Goal: Transaction & Acquisition: Purchase product/service

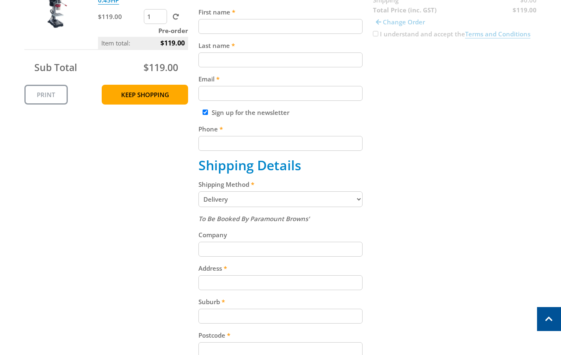
scroll to position [215, 0]
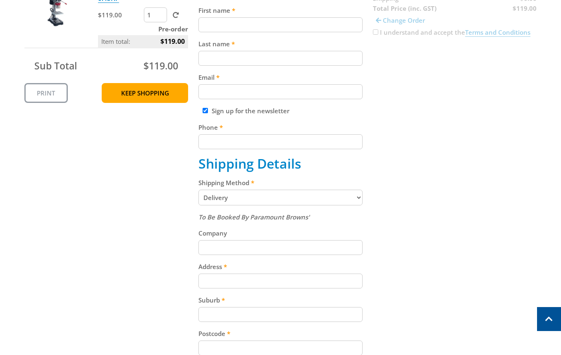
click at [252, 201] on select "Pickup from Gepps Cross Delivery" at bounding box center [280, 198] width 164 height 16
select select "Pickup"
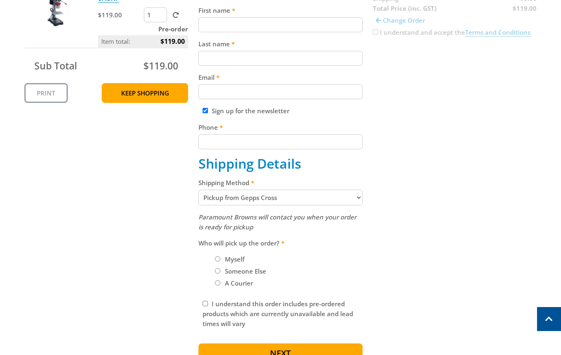
click at [437, 189] on div "Cart BENCH DRILL PRESS 0.45HP $119.00 1 Pre-order Item total: $119.00 Sub Total…" at bounding box center [280, 161] width 512 height 414
click at [232, 255] on label "Myself" at bounding box center [234, 259] width 25 height 14
click at [220, 256] on input "Myself" at bounding box center [217, 258] width 5 height 5
radio input "true"
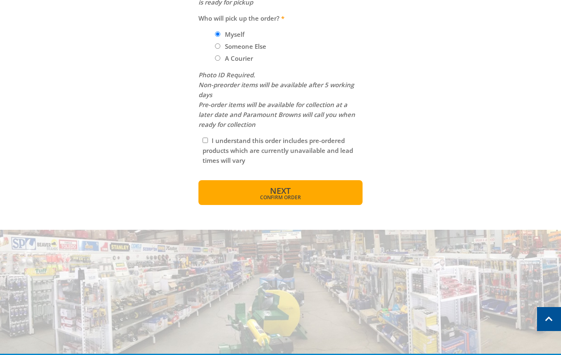
click at [314, 198] on span "Confirm order" at bounding box center [280, 197] width 128 height 5
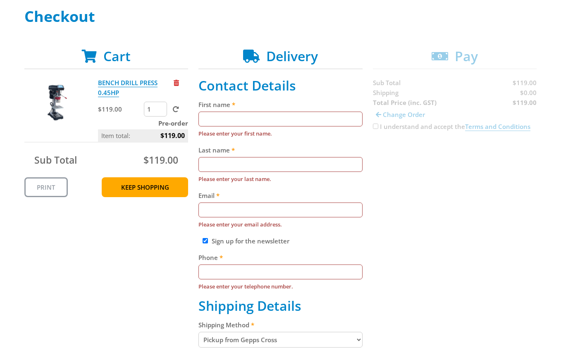
scroll to position [123, 0]
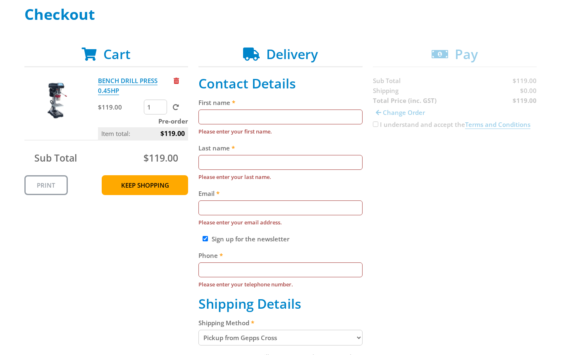
click at [310, 110] on input "First name" at bounding box center [280, 116] width 164 height 15
paste input "[PERSON_NAME]"
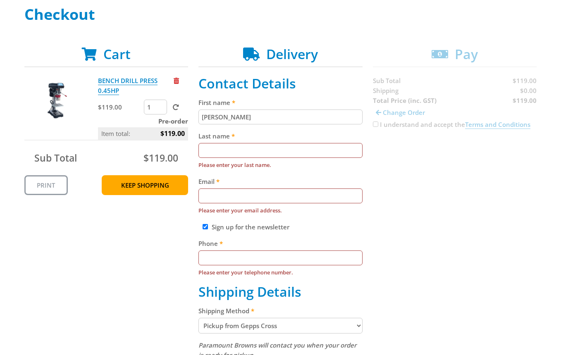
type input "[PERSON_NAME]"
click at [243, 157] on input "Last name" at bounding box center [280, 150] width 164 height 15
paste input "[PERSON_NAME]"
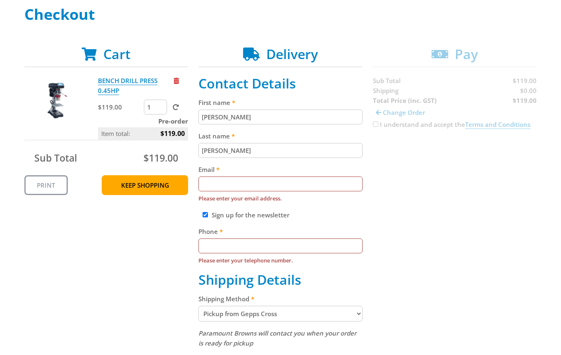
type input "[PERSON_NAME]"
paste input "[EMAIL_ADDRESS][DOMAIN_NAME]"
click at [300, 178] on input "Email" at bounding box center [280, 183] width 164 height 15
type input "[EMAIL_ADDRESS][DOMAIN_NAME]"
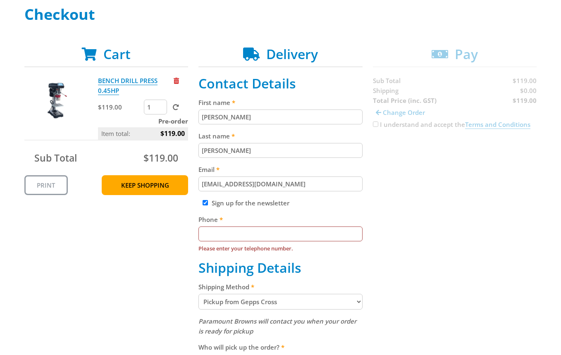
click at [414, 193] on div "Cart BENCH DRILL PRESS 0.45HP $119.00 1 Pre-order Item total: $119.00 Sub Total…" at bounding box center [280, 297] width 512 height 502
paste input "[PHONE_NUMBER]"
click at [259, 239] on input "Phone" at bounding box center [280, 233] width 164 height 15
type input "[PHONE_NUMBER]"
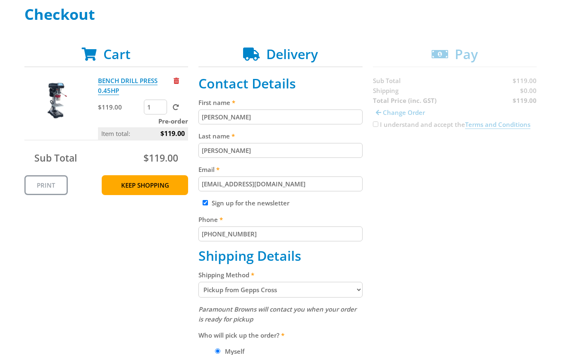
click at [430, 208] on div "Cart BENCH DRILL PRESS 0.45HP $119.00 1 Pre-order Item total: $119.00 Sub Total…" at bounding box center [280, 291] width 512 height 490
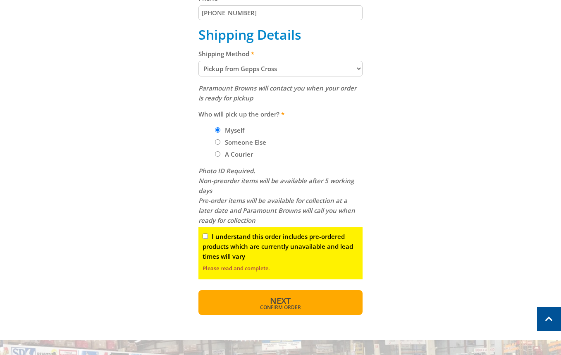
scroll to position [377, 0]
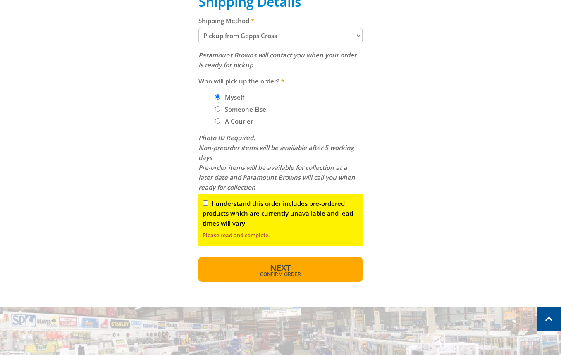
click at [280, 274] on span "Confirm order" at bounding box center [280, 274] width 128 height 5
click at [207, 200] on input "I understand this order includes pre-ordered products which are currently unava…" at bounding box center [204, 202] width 5 height 5
checkbox input "true"
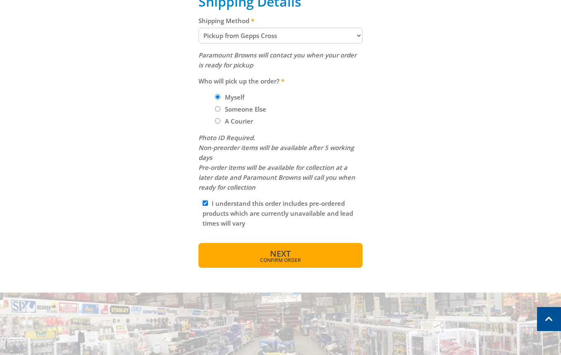
click at [283, 259] on span "Confirm order" at bounding box center [280, 260] width 128 height 5
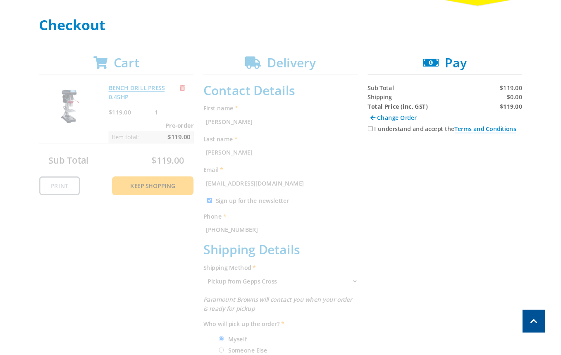
scroll to position [112, 0]
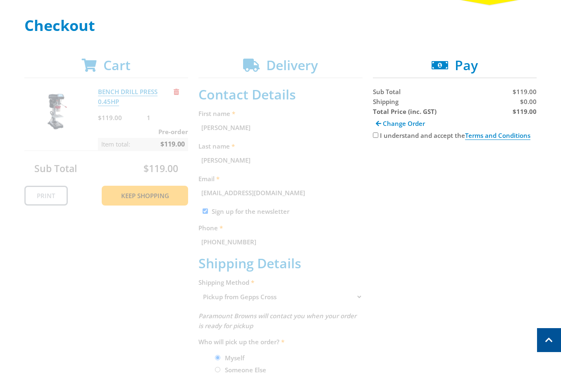
click at [396, 131] on div "I understand and accept the Terms and Conditions" at bounding box center [455, 136] width 164 height 10
click at [393, 137] on label "I understand and accept the Terms and Conditions" at bounding box center [455, 135] width 150 height 9
click at [378, 137] on input "I understand and accept the Terms and Conditions" at bounding box center [375, 135] width 5 height 5
checkbox input "true"
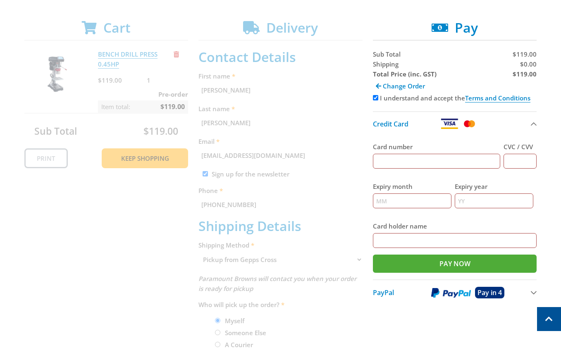
scroll to position [146, 0]
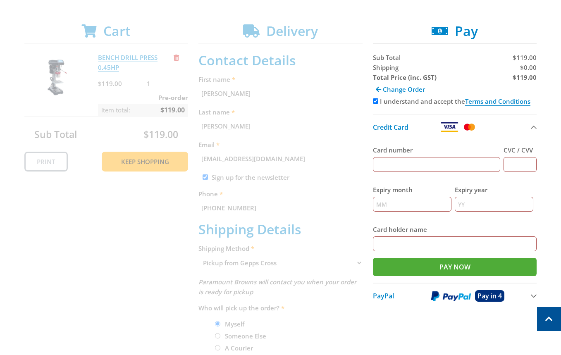
click at [227, 144] on div "Cart BENCH DRILL PRESS 0.45HP $119.00 1 Pre-order Item total: $119.00 Sub Total…" at bounding box center [280, 258] width 512 height 471
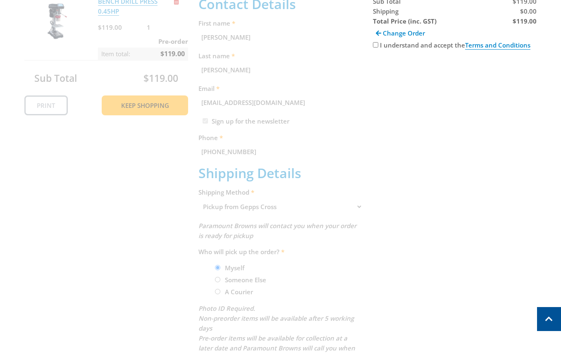
scroll to position [161, 0]
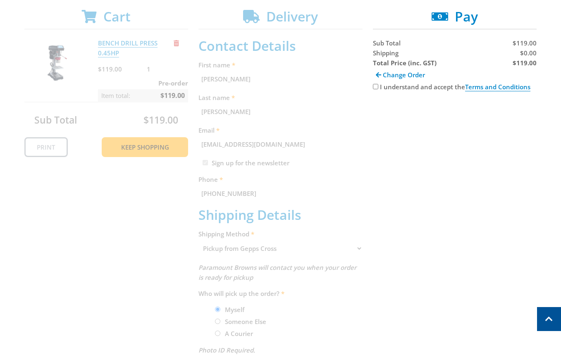
click at [316, 116] on div "Cart BENCH DRILL PRESS 0.45HP $119.00 1 Pre-order Item total: $119.00 Sub Total…" at bounding box center [280, 244] width 512 height 471
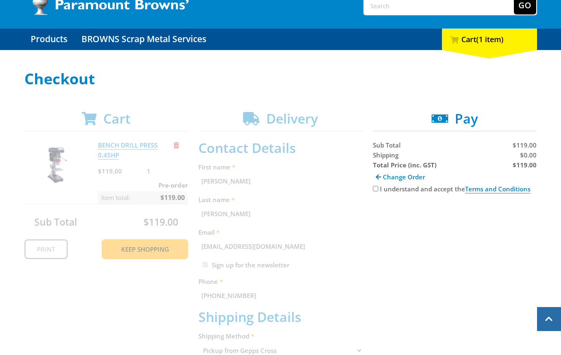
scroll to position [55, 0]
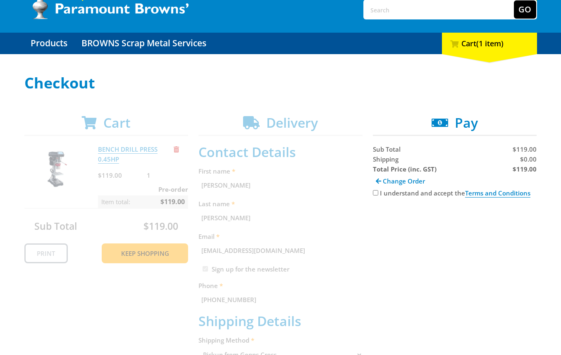
click at [385, 196] on label "I understand and accept the Terms and Conditions" at bounding box center [455, 193] width 150 height 8
click at [378, 195] on input "I understand and accept the Terms and Conditions" at bounding box center [375, 192] width 5 height 5
checkbox input "true"
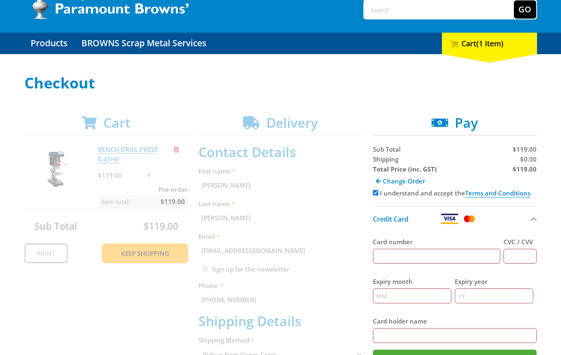
click at [284, 199] on div "Cart BENCH DRILL PRESS 0.45HP $119.00 1 Pre-order Item total: $119.00 Sub Total…" at bounding box center [280, 350] width 512 height 471
click at [238, 209] on div "Cart BENCH DRILL PRESS 0.45HP $119.00 1 Pre-order Item total: $119.00 Sub Total…" at bounding box center [280, 350] width 512 height 471
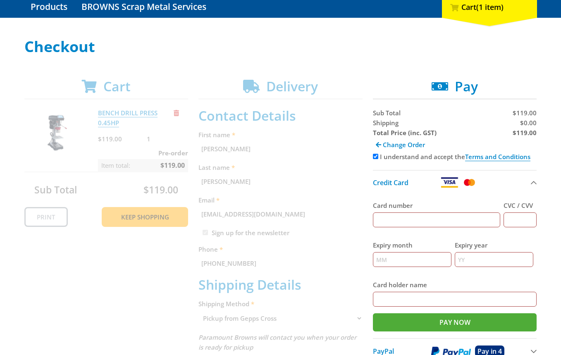
scroll to position [265, 0]
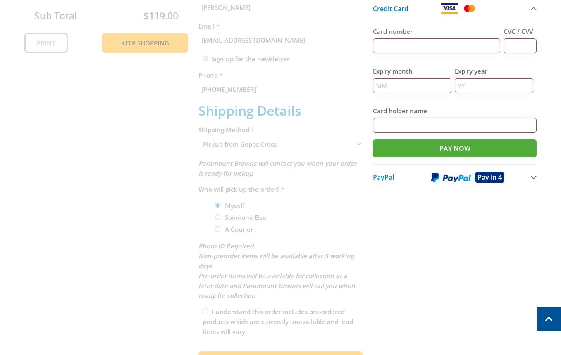
click at [227, 136] on div "Cart BENCH DRILL PRESS 0.45HP $119.00 1 Pre-order Item total: $119.00 Sub Total…" at bounding box center [280, 140] width 512 height 471
click at [252, 136] on div "Cart BENCH DRILL PRESS 0.45HP $119.00 1 Pre-order Item total: $119.00 Sub Total…" at bounding box center [280, 140] width 512 height 471
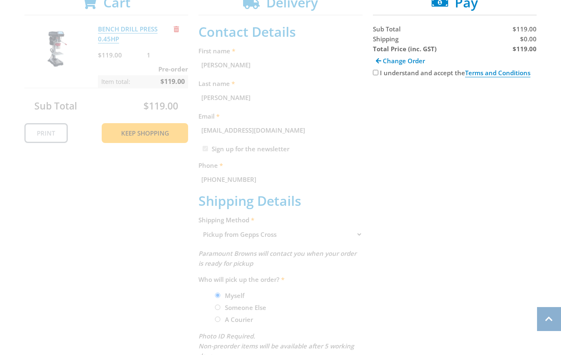
scroll to position [169, 0]
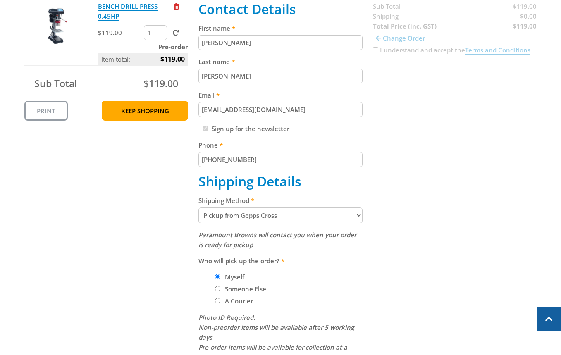
scroll to position [234, 0]
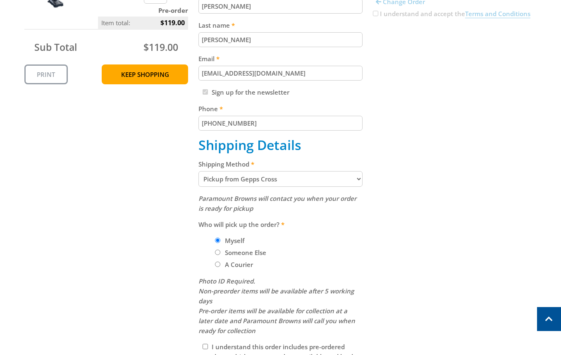
click at [268, 181] on select "Pickup from Gepps Cross Delivery" at bounding box center [280, 179] width 164 height 16
select select "Delivery"
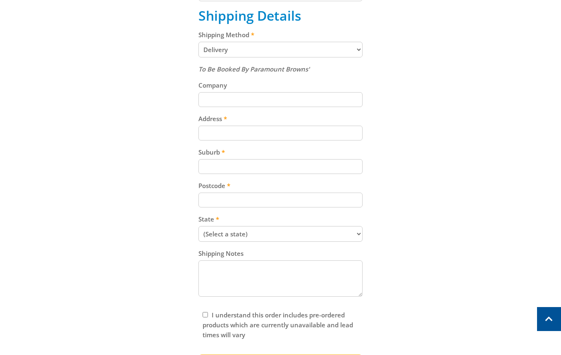
scroll to position [371, 0]
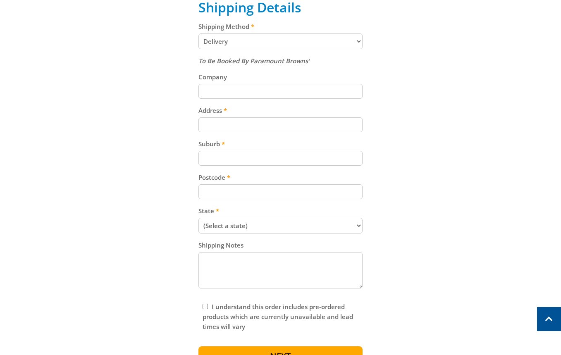
click at [245, 128] on input "Address" at bounding box center [280, 124] width 164 height 15
paste input "99 Cavan Road"
type input "99 Cavan Road"
click at [402, 110] on div "Cart BENCH DRILL PRESS 0.45HP $119.00 1 Pre-order Item total: $119.00 Sub Total…" at bounding box center [280, 84] width 512 height 573
click at [294, 183] on div "Postcode" at bounding box center [280, 185] width 164 height 27
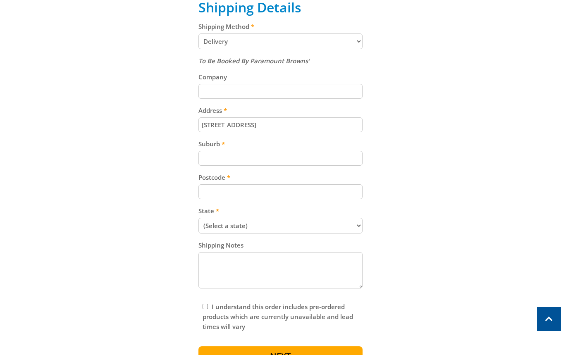
click at [267, 160] on input "Suburb" at bounding box center [280, 158] width 164 height 15
paste input "Gepps Cross"
type input "Gepps Cross"
click at [422, 142] on div "Cart BENCH DRILL PRESS 0.45HP $119.00 1 Pre-order Item total: $119.00 Sub Total…" at bounding box center [280, 84] width 512 height 573
click at [251, 193] on input "Postcode" at bounding box center [280, 191] width 164 height 15
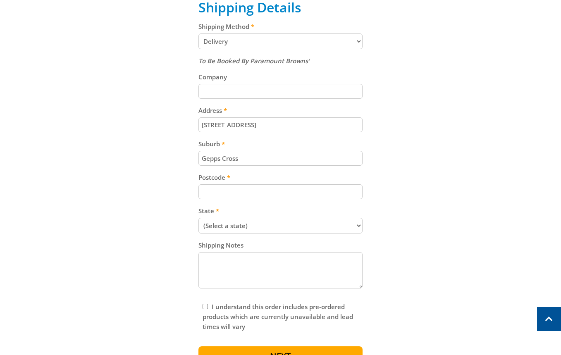
paste input "5094"
type input "5094"
drag, startPoint x: 448, startPoint y: 164, endPoint x: 457, endPoint y: 171, distance: 11.4
click at [450, 165] on div "Cart BENCH DRILL PRESS 0.45HP $119.00 1 Pre-order Item total: $119.00 Sub Total…" at bounding box center [280, 84] width 512 height 573
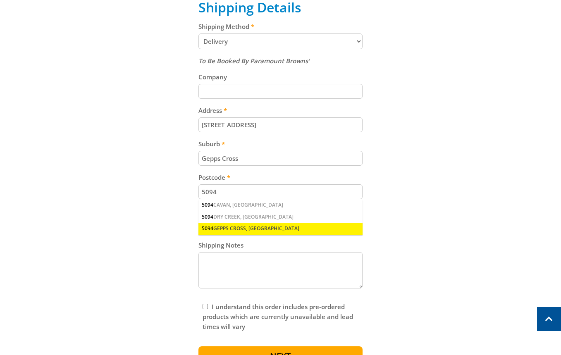
click at [238, 229] on div "5094 GEPPS CROSS, SA" at bounding box center [280, 229] width 164 height 12
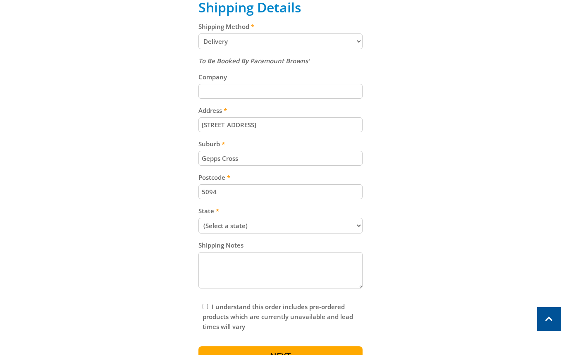
click at [473, 195] on div "Cart BENCH DRILL PRESS 0.45HP $119.00 1 Pre-order Item total: $119.00 Sub Total…" at bounding box center [280, 84] width 512 height 573
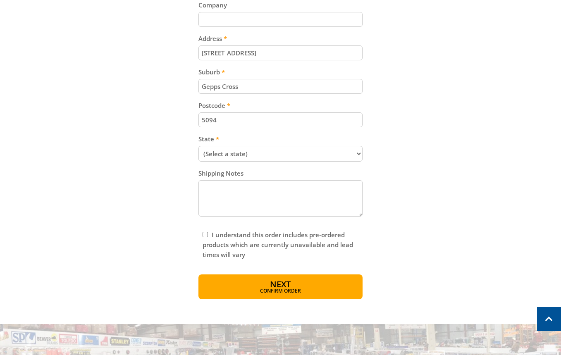
scroll to position [453, 0]
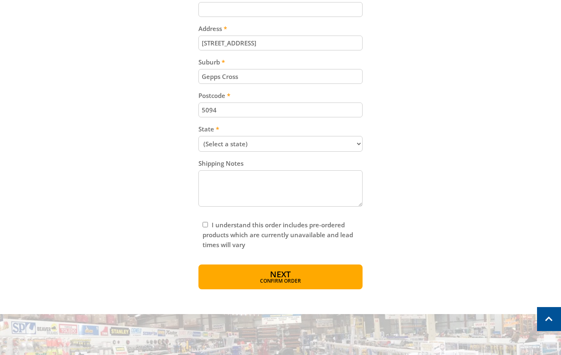
click at [257, 146] on select "(Select a state) South Australia Victoria New South Wales Queensland Western Au…" at bounding box center [280, 144] width 164 height 16
select select "SA"
click at [198, 136] on select "(Select a state) South Australia Victoria New South Wales Queensland Western Au…" at bounding box center [280, 144] width 164 height 16
click at [445, 147] on div "Cart BENCH DRILL PRESS 0.45HP $119.00 1 Pre-order Item total: $119.00 Sub Total…" at bounding box center [280, 2] width 512 height 573
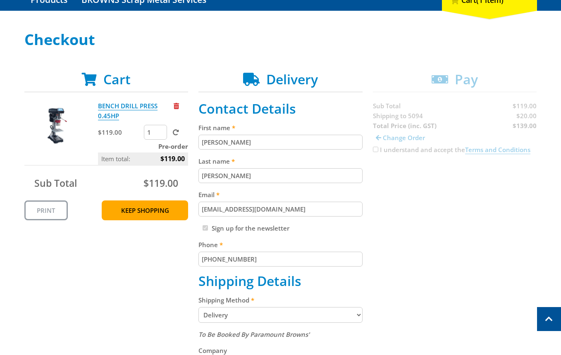
scroll to position [95, 0]
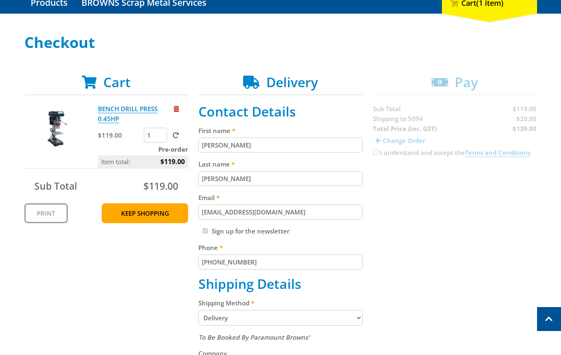
click at [384, 152] on div "Cart BENCH DRILL PRESS 0.45HP $119.00 1 Pre-order Item total: $119.00 Sub Total…" at bounding box center [280, 360] width 512 height 573
click at [376, 150] on div "Cart BENCH DRILL PRESS 0.45HP $119.00 1 Pre-order Item total: $119.00 Sub Total…" at bounding box center [280, 360] width 512 height 573
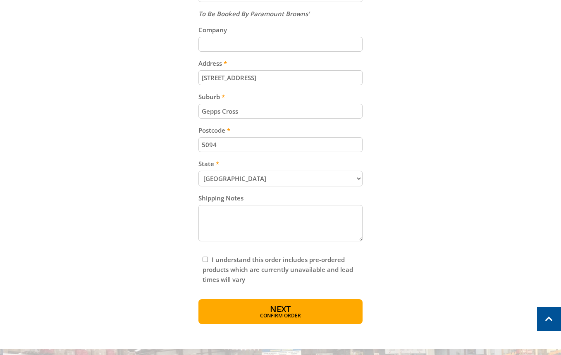
scroll to position [444, 0]
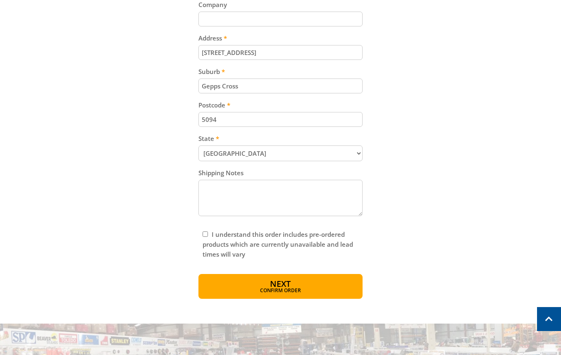
click at [212, 232] on label "I understand this order includes pre-ordered products which are currently unava…" at bounding box center [277, 244] width 150 height 28
click at [208, 232] on input "I understand this order includes pre-ordered products which are currently unava…" at bounding box center [204, 233] width 5 height 5
checkbox input "true"
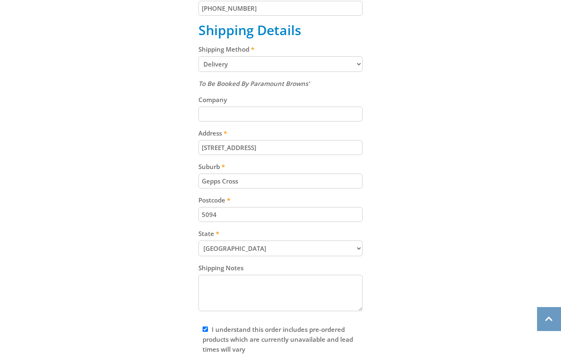
scroll to position [525, 0]
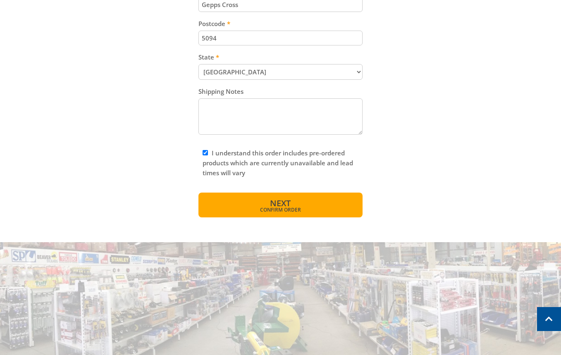
click at [295, 211] on span "Confirm order" at bounding box center [280, 209] width 128 height 5
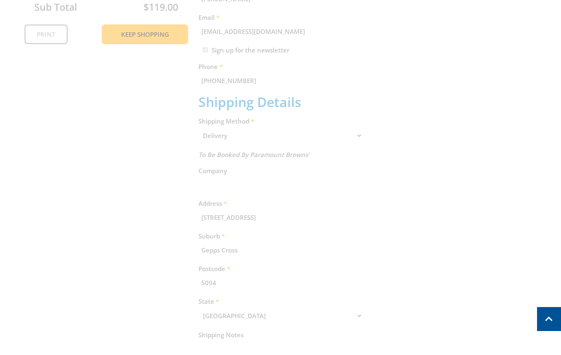
scroll to position [169, 0]
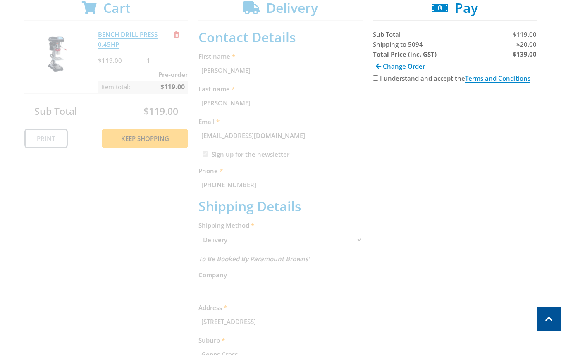
click at [416, 79] on label "I understand and accept the Terms and Conditions" at bounding box center [455, 78] width 150 height 9
click at [378, 79] on input "I understand and accept the Terms and Conditions" at bounding box center [375, 77] width 5 height 5
checkbox input "true"
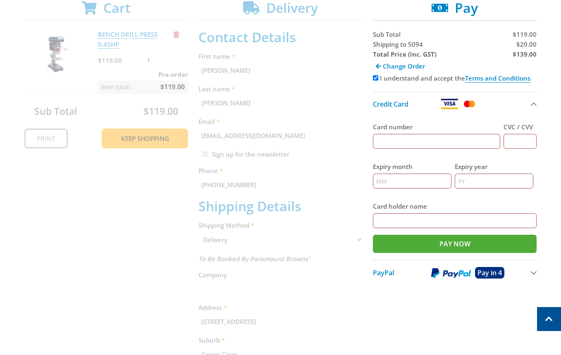
click at [531, 50] on strong "$139.00" at bounding box center [524, 54] width 24 height 8
copy strong "139.00"
click at [531, 46] on span "$20.00" at bounding box center [526, 44] width 20 height 8
copy span "20.00"
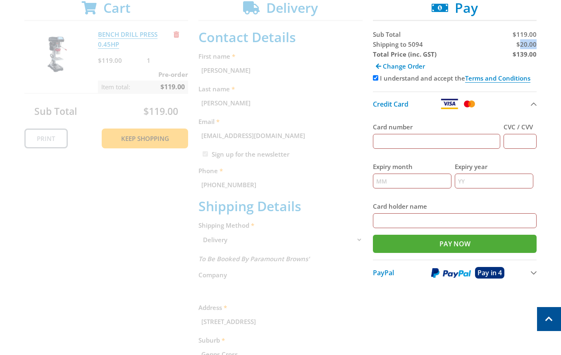
click at [531, 46] on span "$20.00" at bounding box center [526, 44] width 20 height 8
click at [528, 60] on div "Change Order" at bounding box center [455, 66] width 164 height 14
click at [527, 56] on strong "$139.00" at bounding box center [524, 54] width 24 height 8
copy strong "139.00"
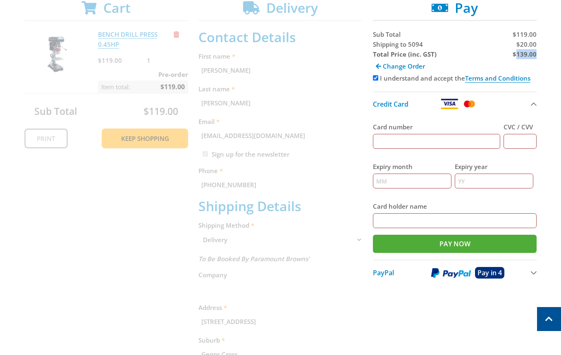
click at [527, 56] on strong "$139.00" at bounding box center [524, 54] width 24 height 8
